Goal: Understand process/instructions: Learn about a topic

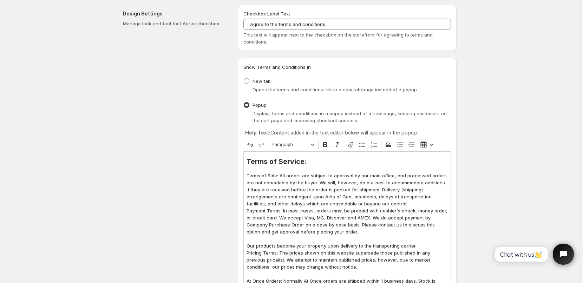
scroll to position [35, 0]
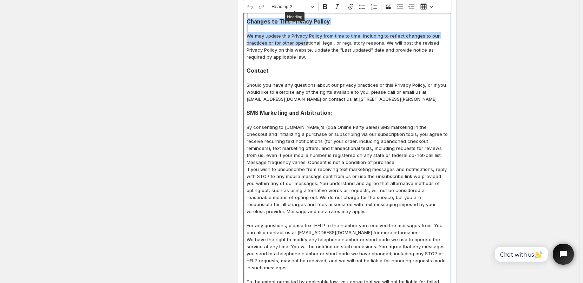
scroll to position [2170, 0]
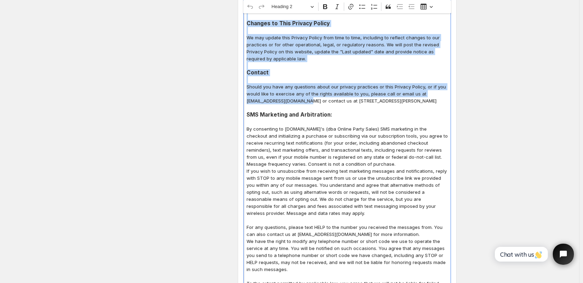
drag, startPoint x: 248, startPoint y: 98, endPoint x: 307, endPoint y: 65, distance: 67.9
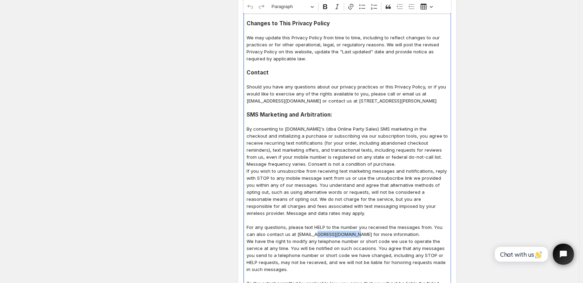
drag, startPoint x: 318, startPoint y: 208, endPoint x: 354, endPoint y: 206, distance: 36.6
click at [354, 224] on p "For any questions, please text HELP to the number you received the messages fro…" at bounding box center [346, 231] width 201 height 14
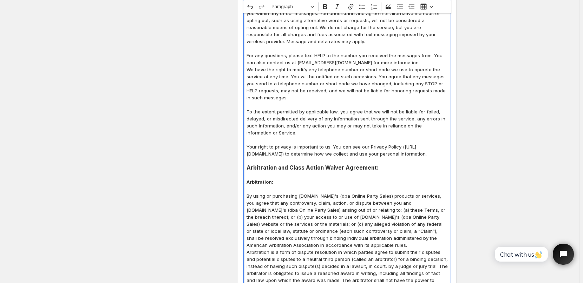
scroll to position [2346, 0]
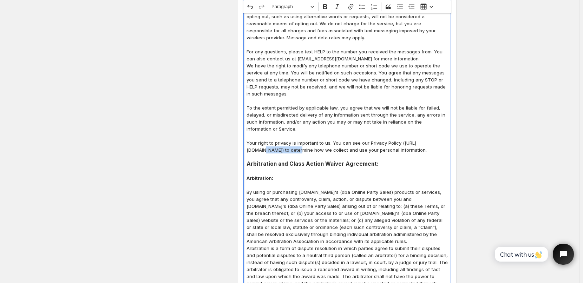
drag, startPoint x: 278, startPoint y: 121, endPoint x: 314, endPoint y: 120, distance: 36.2
click at [314, 139] on p "Your right to privacy is important to us. You can see our Privacy Policy ([URL]…" at bounding box center [346, 146] width 201 height 14
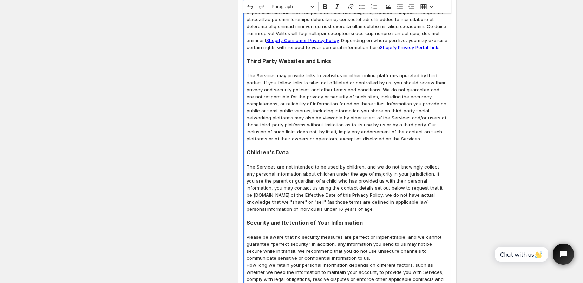
scroll to position [1433, 0]
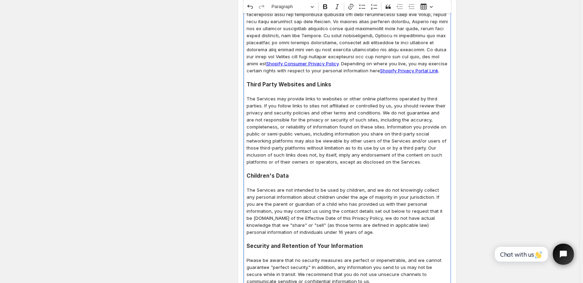
click at [428, 186] on p "The Services are not intended to be used by children, and we do not knowingly c…" at bounding box center [346, 210] width 201 height 49
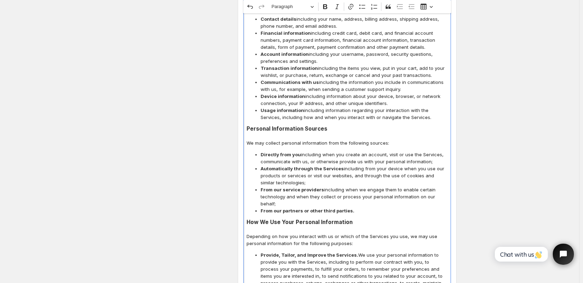
scroll to position [731, 0]
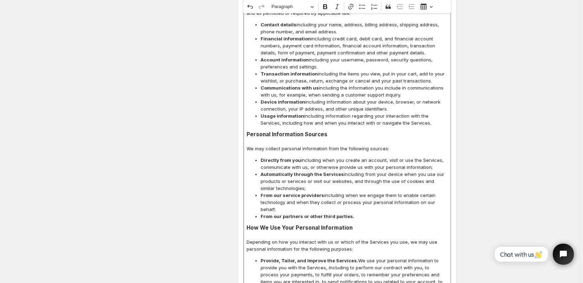
click at [271, 75] on span "Transaction information including the items you view, put in your cart, add to …" at bounding box center [353, 77] width 187 height 14
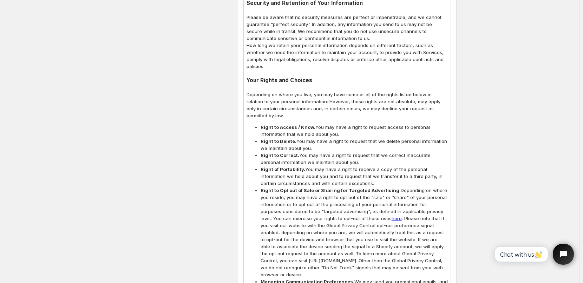
scroll to position [2095, 0]
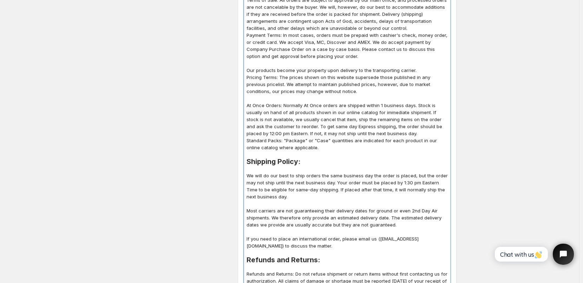
scroll to position [339, 0]
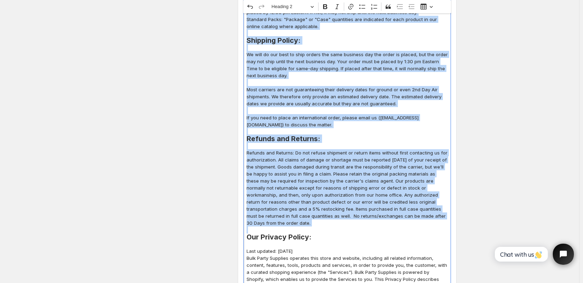
drag, startPoint x: 248, startPoint y: 204, endPoint x: 270, endPoint y: 227, distance: 31.3
copy div "Lorem ip Dolorsi: Ametc ad Elit: Sed doeius tem incidid ut laboreet do mag aliq…"
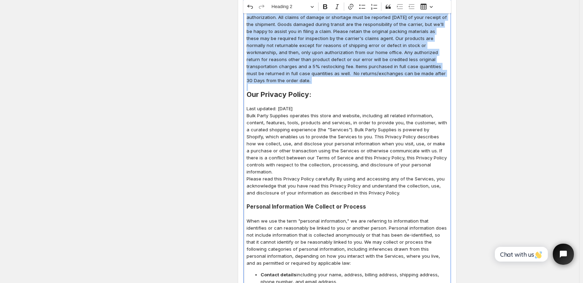
scroll to position [479, 0]
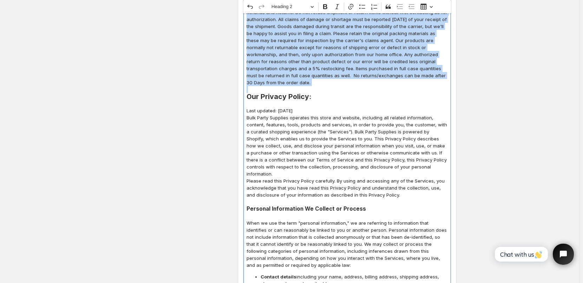
copy div "Lorem ip Dolorsi: Ametc ad Elit: Sed doeius tem incidid ut laboreet do mag aliq…"
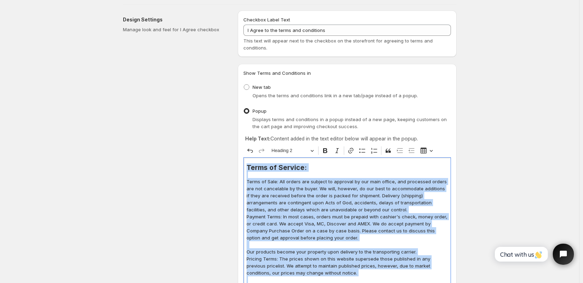
scroll to position [164, 0]
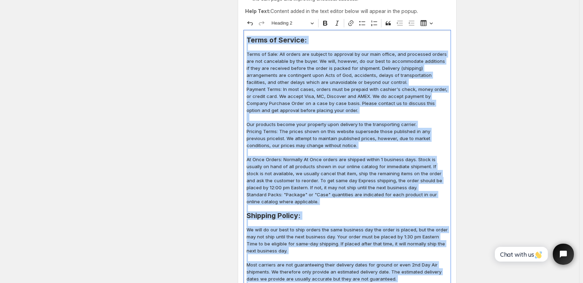
click at [248, 46] on p "Editor editing area: main. Press Alt+0 for help." at bounding box center [346, 47] width 201 height 7
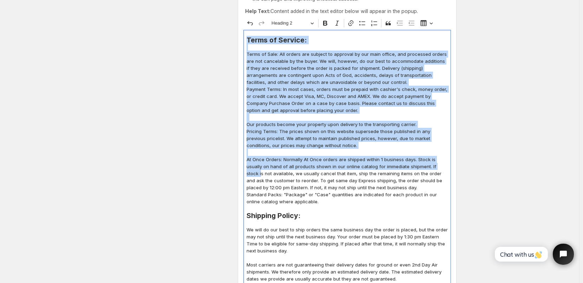
drag, startPoint x: 249, startPoint y: 38, endPoint x: 250, endPoint y: 175, distance: 137.2
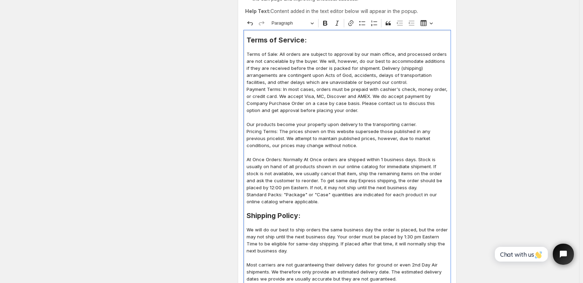
click at [275, 193] on p "Standard Packs: "Package" or "Case" quantities are indicated for each product i…" at bounding box center [346, 198] width 201 height 14
drag, startPoint x: 339, startPoint y: 180, endPoint x: 357, endPoint y: 180, distance: 17.9
click at [357, 180] on p "At Once Orders: Normally At Once orders are shipped within 1 business days. Sto…" at bounding box center [346, 173] width 201 height 35
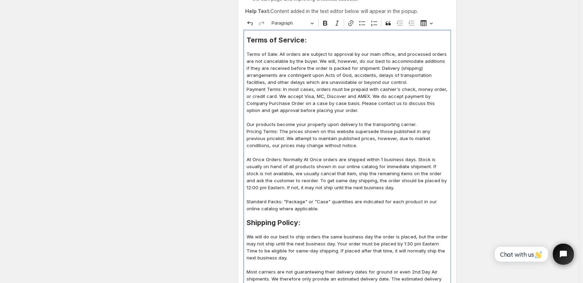
click at [368, 95] on p "Payment Terms: In most cases, orders must be prepaid with cashier's check, mone…" at bounding box center [346, 103] width 201 height 35
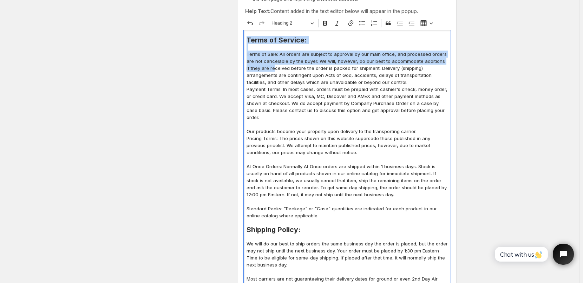
drag, startPoint x: 247, startPoint y: 39, endPoint x: 271, endPoint y: 67, distance: 37.0
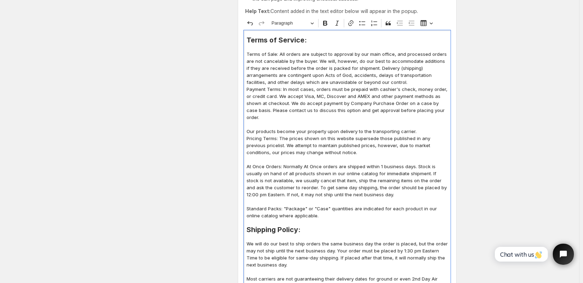
click at [375, 81] on p "Terms of Sale: All orders are subject to approval by our main office, and proce…" at bounding box center [346, 68] width 201 height 35
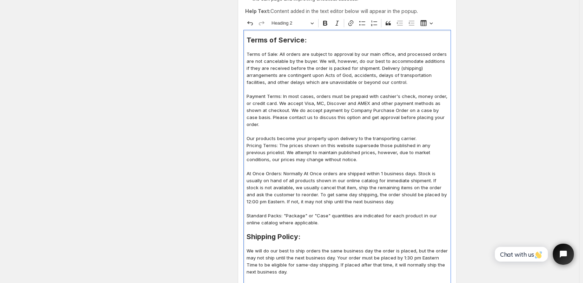
drag, startPoint x: 248, startPoint y: 39, endPoint x: 328, endPoint y: 217, distance: 195.5
copy div "Lorem ip Dolorsi: Ametc ad Elit: Sed doeius tem incidid ut laboreet do mag aliq…"
click at [345, 163] on p "Editor editing area: main. Press Alt+0 for help." at bounding box center [346, 166] width 201 height 7
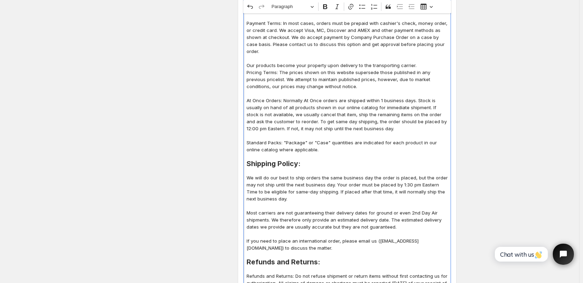
scroll to position [234, 0]
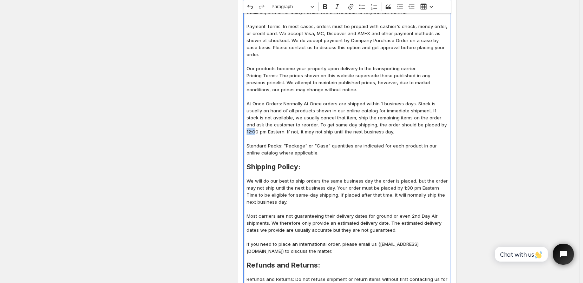
drag, startPoint x: 426, startPoint y: 117, endPoint x: 434, endPoint y: 117, distance: 8.1
click at [434, 117] on p "At Once Orders: Normally At Once orders are shipped within 1 business days. Sto…" at bounding box center [346, 117] width 201 height 35
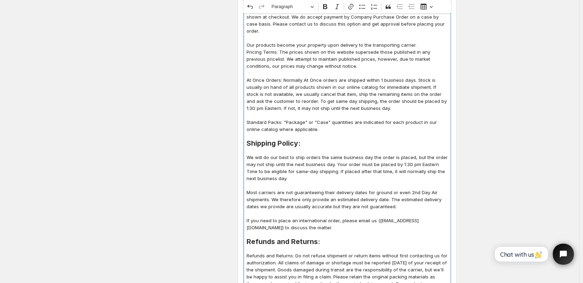
scroll to position [269, 0]
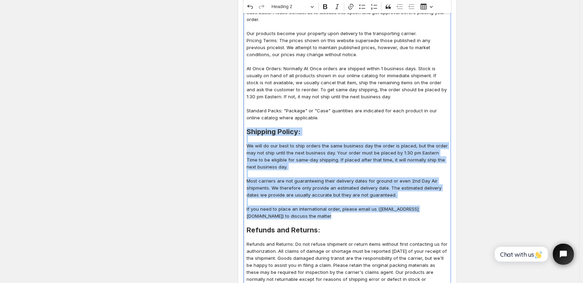
drag, startPoint x: 247, startPoint y: 125, endPoint x: 309, endPoint y: 210, distance: 105.3
click at [309, 210] on p "If you need to place an international order, please email us ([EMAIL_ADDRESS][D…" at bounding box center [346, 212] width 201 height 14
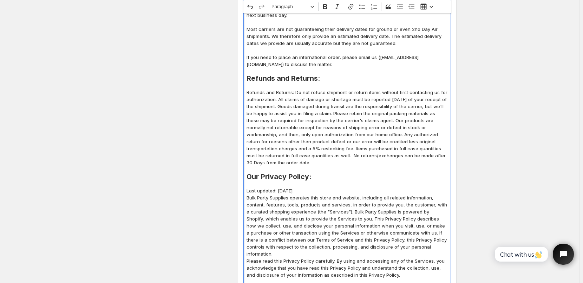
scroll to position [409, 0]
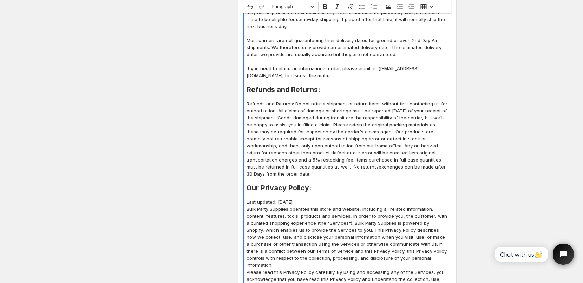
drag, startPoint x: 248, startPoint y: 97, endPoint x: 260, endPoint y: 170, distance: 74.0
click at [260, 170] on p "Refunds and Returns: Do not refuse shipment or return items without first conta…" at bounding box center [346, 138] width 201 height 77
click at [285, 138] on p "Refunds and Returns: Do not refuse shipment or return items without first conta…" at bounding box center [346, 138] width 201 height 77
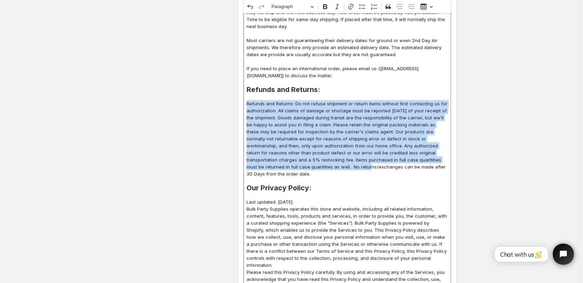
drag, startPoint x: 309, startPoint y: 160, endPoint x: 249, endPoint y: 95, distance: 87.7
click at [249, 100] on p "Refunds and Returns: Do not refuse shipment or return items without first conta…" at bounding box center [346, 138] width 201 height 77
click at [354, 126] on p "Refunds and Returns: Do not refuse shipment or return items without first conta…" at bounding box center [346, 138] width 201 height 77
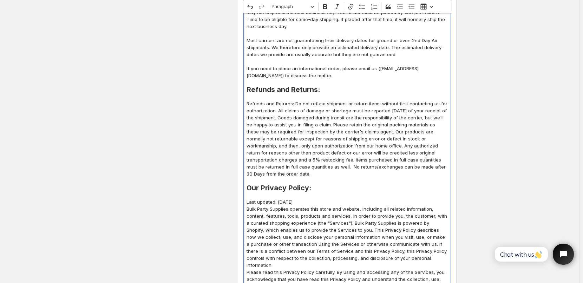
click at [352, 117] on p "Refunds and Returns: Do not refuse shipment or return items without first conta…" at bounding box center [346, 138] width 201 height 77
drag, startPoint x: 248, startPoint y: 98, endPoint x: 264, endPoint y: 166, distance: 70.7
click at [264, 166] on p "Refunds and Returns: Do not refuse shipment or return items without first conta…" at bounding box center [346, 138] width 201 height 77
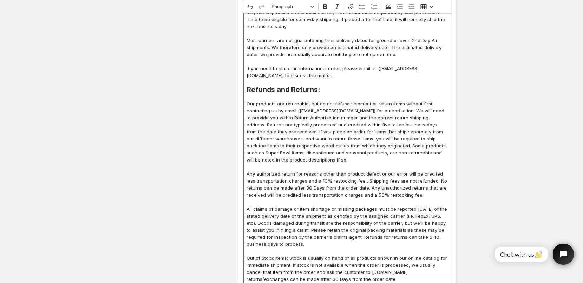
scroll to position [416, 0]
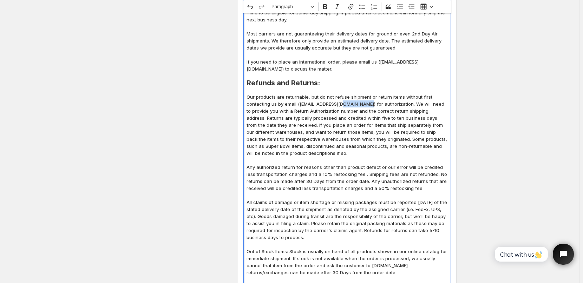
drag, startPoint x: 341, startPoint y: 97, endPoint x: 367, endPoint y: 99, distance: 26.4
click at [367, 99] on p "Our products are returnable, but do not refuse shipment or return items without…" at bounding box center [346, 124] width 201 height 63
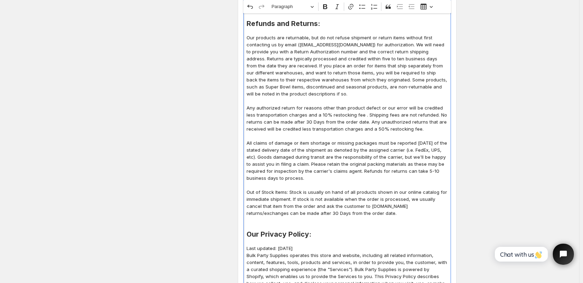
scroll to position [486, 0]
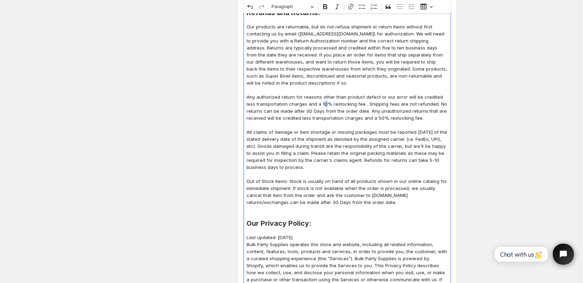
click at [316, 98] on p "Any authorized return for reasons other than product defect or our error will b…" at bounding box center [346, 107] width 201 height 28
click at [372, 189] on p "Out of Stock Items: Stock is usually on hand of all products shown in our onlin…" at bounding box center [346, 192] width 201 height 28
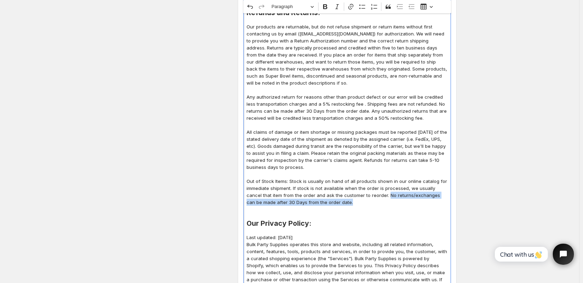
drag, startPoint x: 372, startPoint y: 188, endPoint x: 381, endPoint y: 196, distance: 11.9
click at [381, 196] on p "Out of Stock Items: Stock is usually on hand of all products shown in our onlin…" at bounding box center [346, 192] width 201 height 28
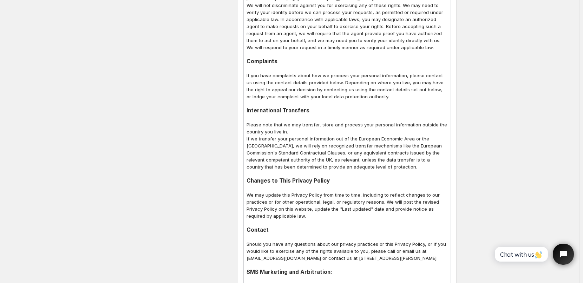
scroll to position [2136, 0]
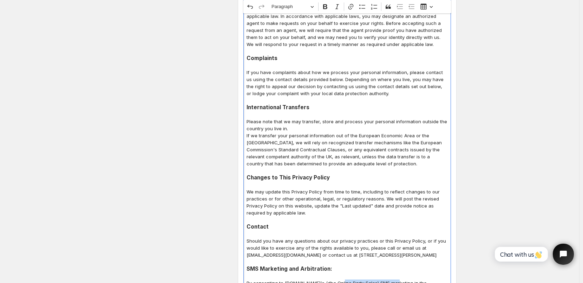
drag, startPoint x: 341, startPoint y: 247, endPoint x: 394, endPoint y: 249, distance: 52.3
copy p "(dba Online Party Sales)"
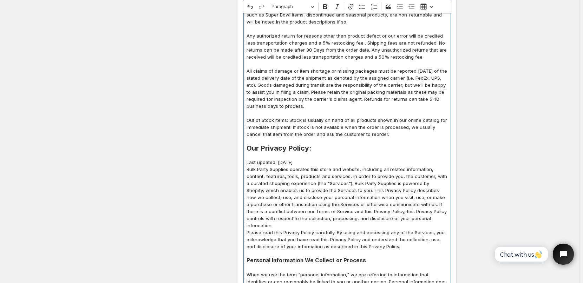
scroll to position [556, 0]
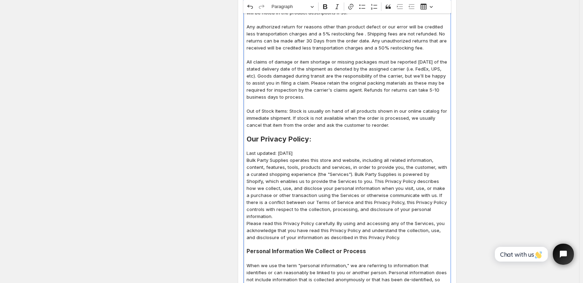
click at [291, 157] on p "Bulk Party Supplies operates this store and website, including all related info…" at bounding box center [346, 188] width 201 height 63
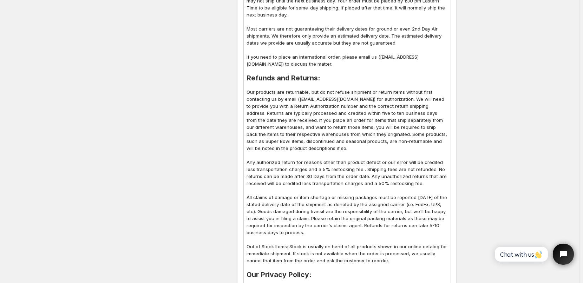
scroll to position [416, 0]
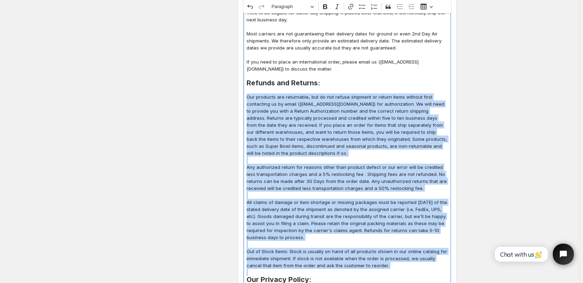
drag, startPoint x: 248, startPoint y: 90, endPoint x: 378, endPoint y: 262, distance: 215.8
copy div "Our products are returnable, but do not refuse shipment or return items without…"
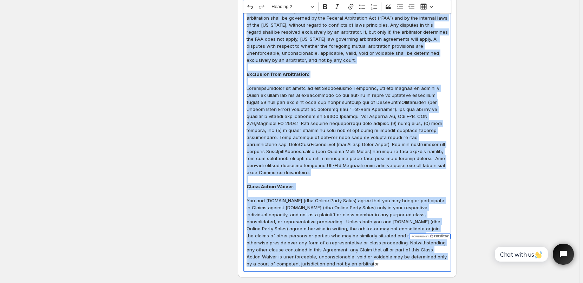
scroll to position [2811, 0]
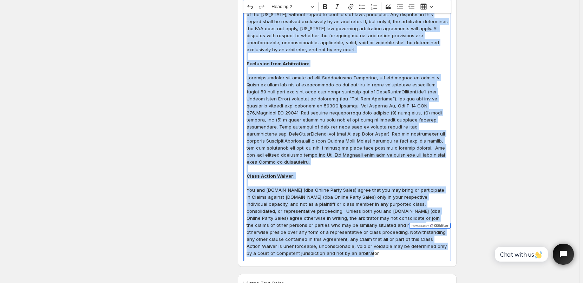
drag, startPoint x: 248, startPoint y: 60, endPoint x: 385, endPoint y: 231, distance: 218.7
copy div "Our Privacy Policy: Last updated: [DATE] Bulk Party Supplies (dba Online Party …"
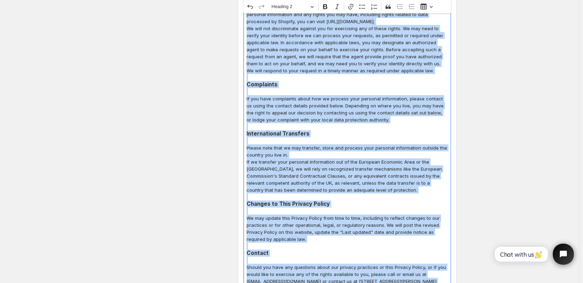
scroll to position [2250, 0]
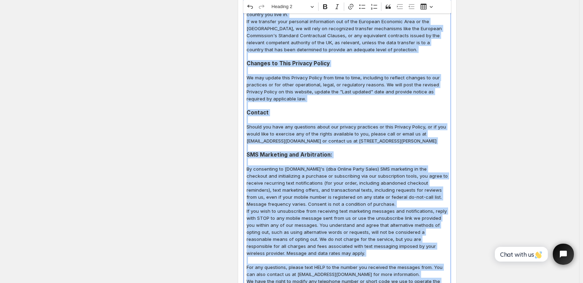
click at [272, 123] on p "Should you have any questions about our privacy practices or this Privacy Polic…" at bounding box center [346, 133] width 201 height 21
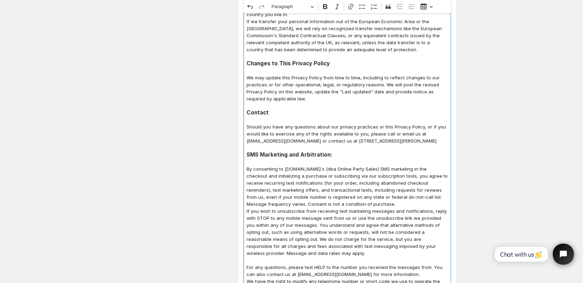
drag, startPoint x: 326, startPoint y: 112, endPoint x: 238, endPoint y: 112, distance: 88.4
click at [283, 123] on p "Should you have any questions about our privacy practices or this Privacy Polic…" at bounding box center [346, 133] width 201 height 21
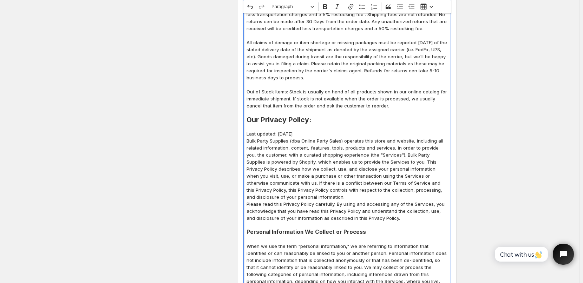
scroll to position [587, 0]
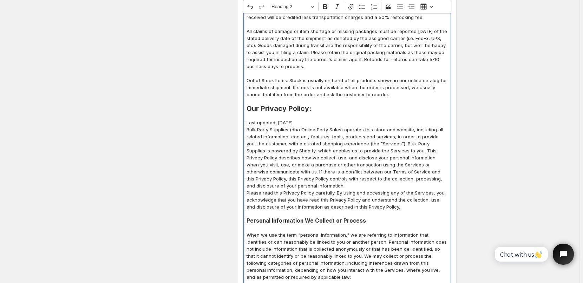
drag, startPoint x: 322, startPoint y: 111, endPoint x: 191, endPoint y: 101, distance: 131.3
copy div "Our Privacy Policy: Last updated: [DATE] Bulk Party Supplies (dba Online Party …"
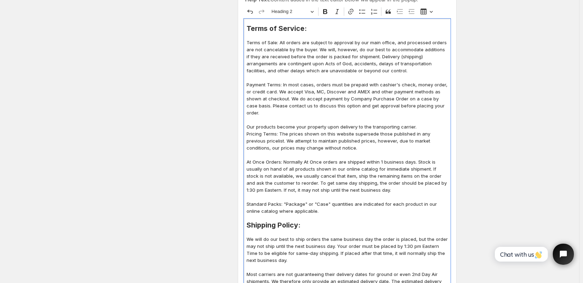
scroll to position [175, 0]
drag, startPoint x: 247, startPoint y: 41, endPoint x: 311, endPoint y: 206, distance: 176.7
copy div "Lorem ip Dolo: Sit ametco adi elitsed do eiusmodt in utl etdo magnaa, eni admin…"
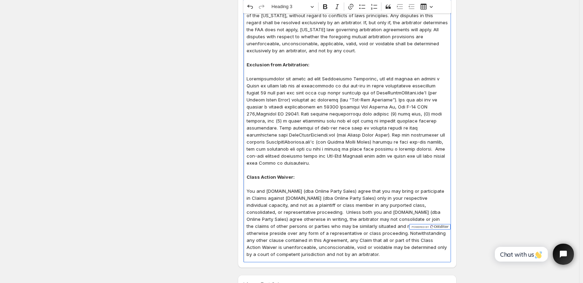
scroll to position [2820, 0]
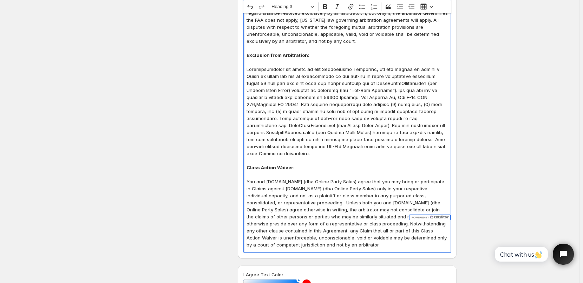
drag, startPoint x: 248, startPoint y: 95, endPoint x: 381, endPoint y: 213, distance: 177.5
copy div "SMS Marketing and Arbitration: By consenting to [DOMAIN_NAME]'s (dba Online Par…"
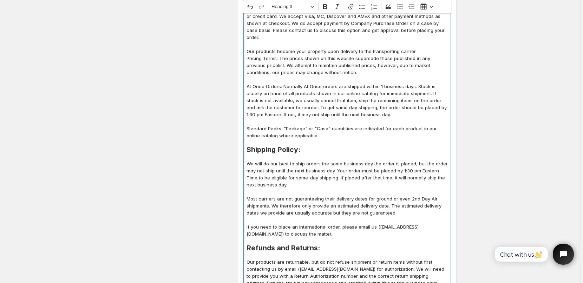
scroll to position [293, 0]
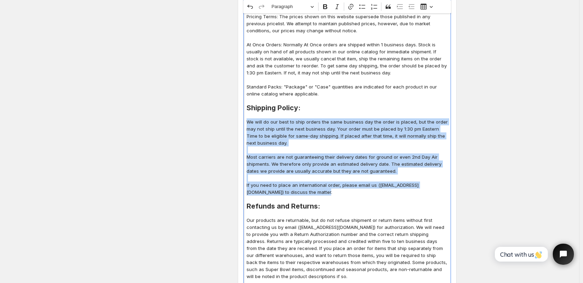
drag, startPoint x: 248, startPoint y: 115, endPoint x: 301, endPoint y: 187, distance: 89.6
copy div "We will do our best to ship orders the same business day the order is placed, b…"
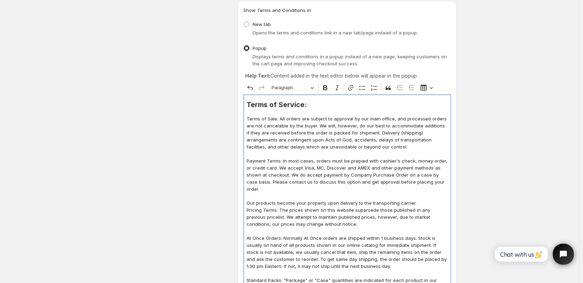
scroll to position [0, 0]
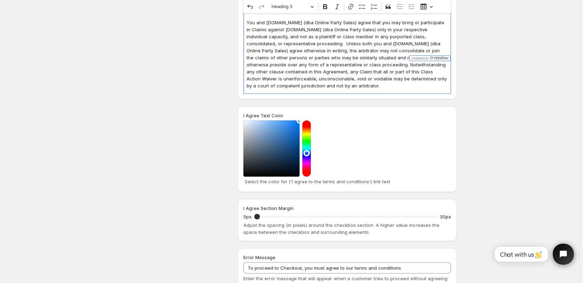
scroll to position [2760, 0]
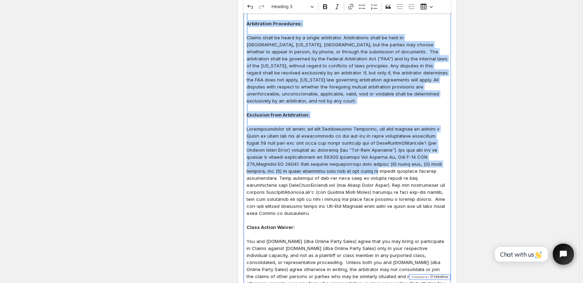
drag, startPoint x: 248, startPoint y: 59, endPoint x: 364, endPoint y: 272, distance: 242.7
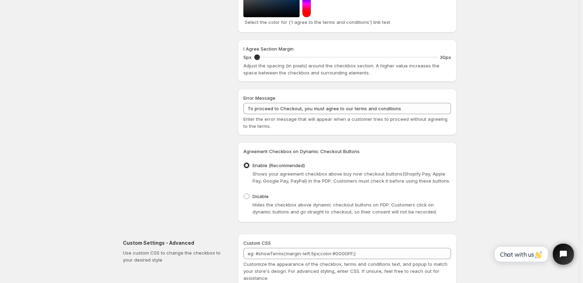
scroll to position [3141, 0]
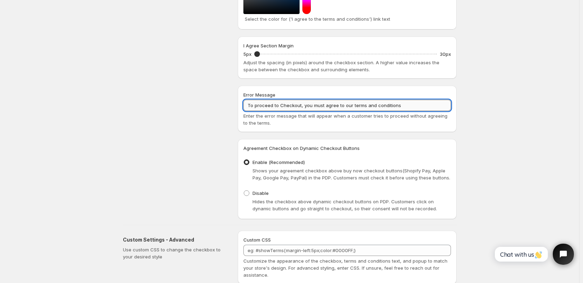
drag, startPoint x: 248, startPoint y: 70, endPoint x: 419, endPoint y: 67, distance: 170.9
click at [419, 100] on input "To proceed to Checkout, you must agree to our terms and conditions" at bounding box center [346, 105] width 207 height 11
